Goal: Find specific page/section: Find specific page/section

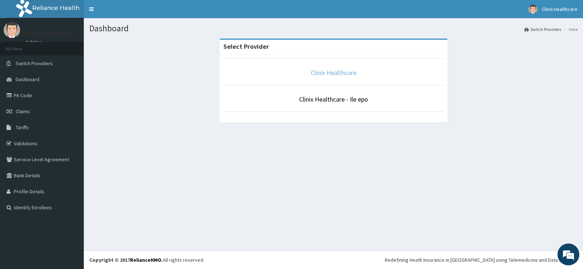
click at [343, 73] on link "Clinix Healthcare" at bounding box center [334, 73] width 46 height 8
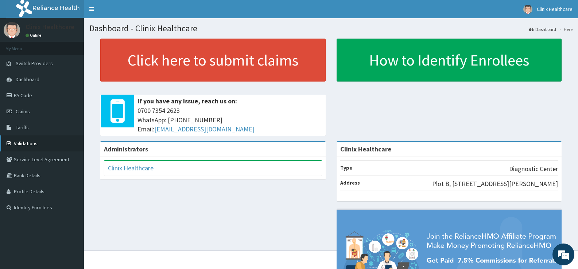
click at [30, 143] on link "Validations" at bounding box center [42, 144] width 84 height 16
